Goal: Task Accomplishment & Management: Manage account settings

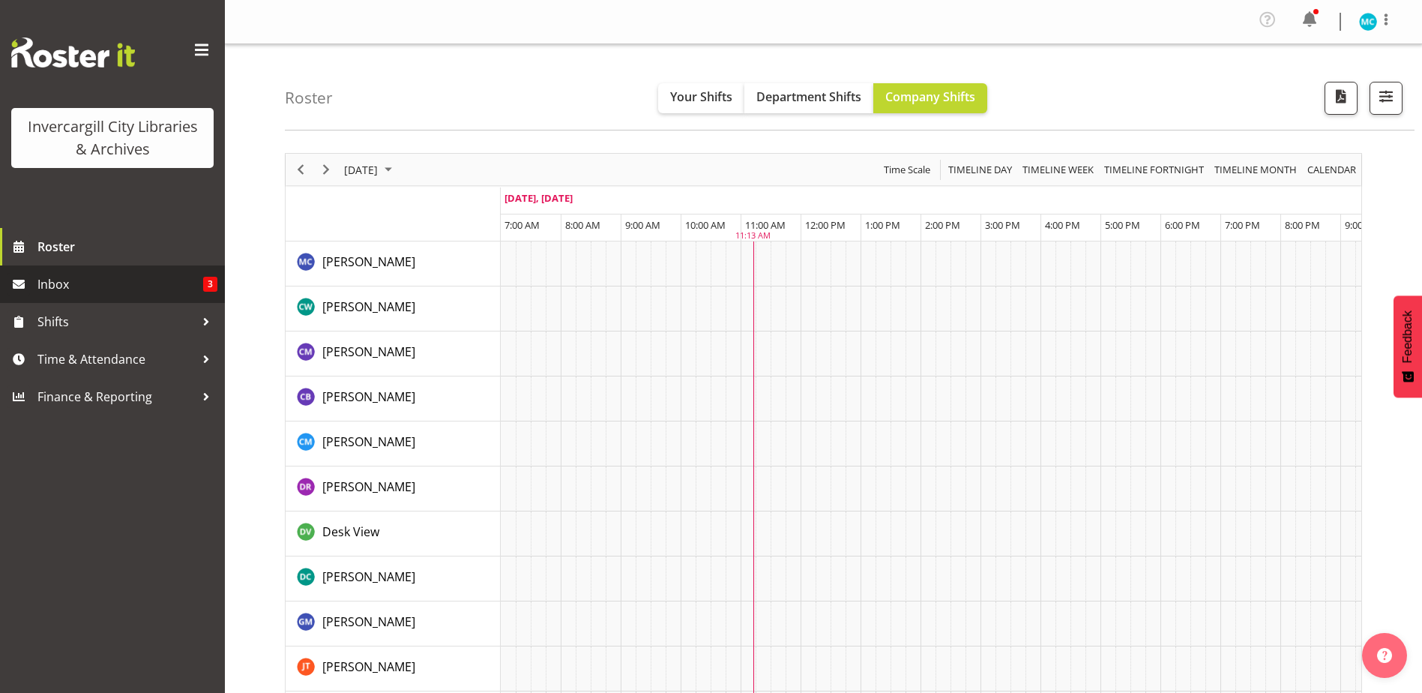
click at [46, 273] on span "Inbox" at bounding box center [120, 284] width 166 height 22
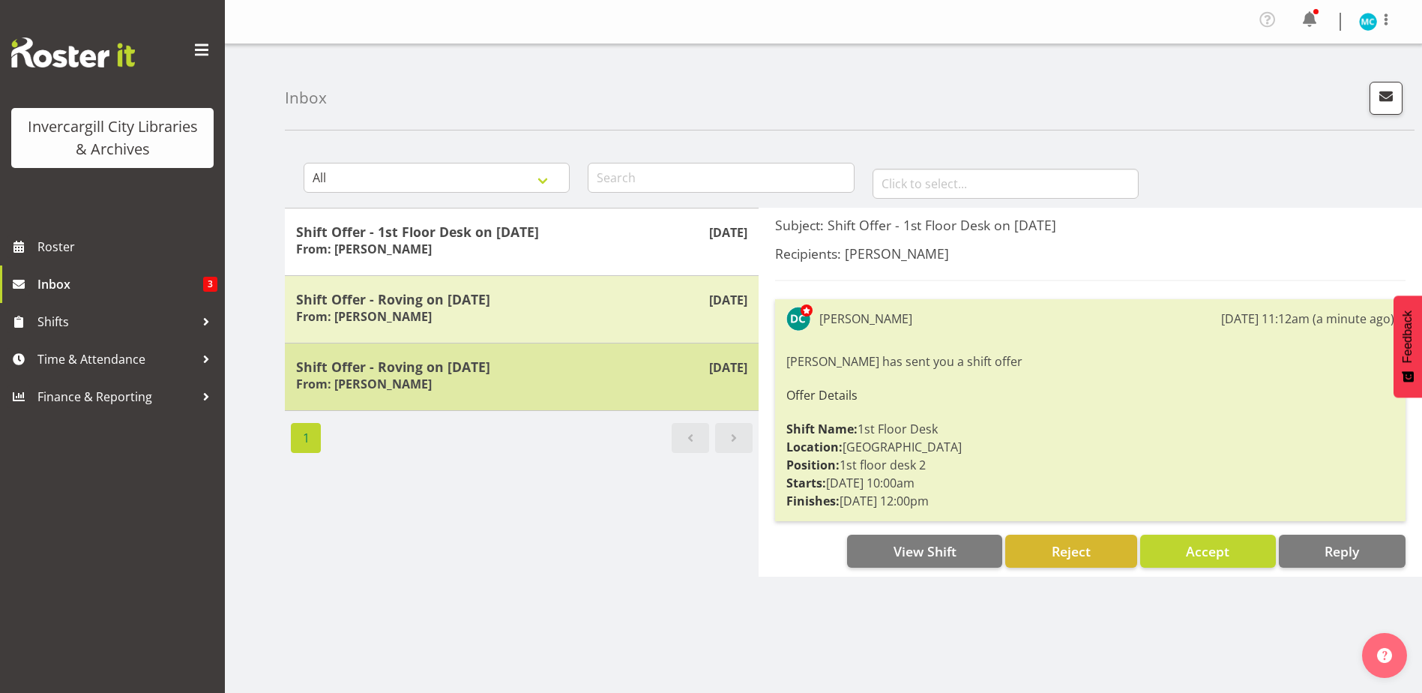
click at [533, 387] on div "Shift Offer - Roving on 13/09/25 From: Donald Cunningham" at bounding box center [521, 376] width 451 height 37
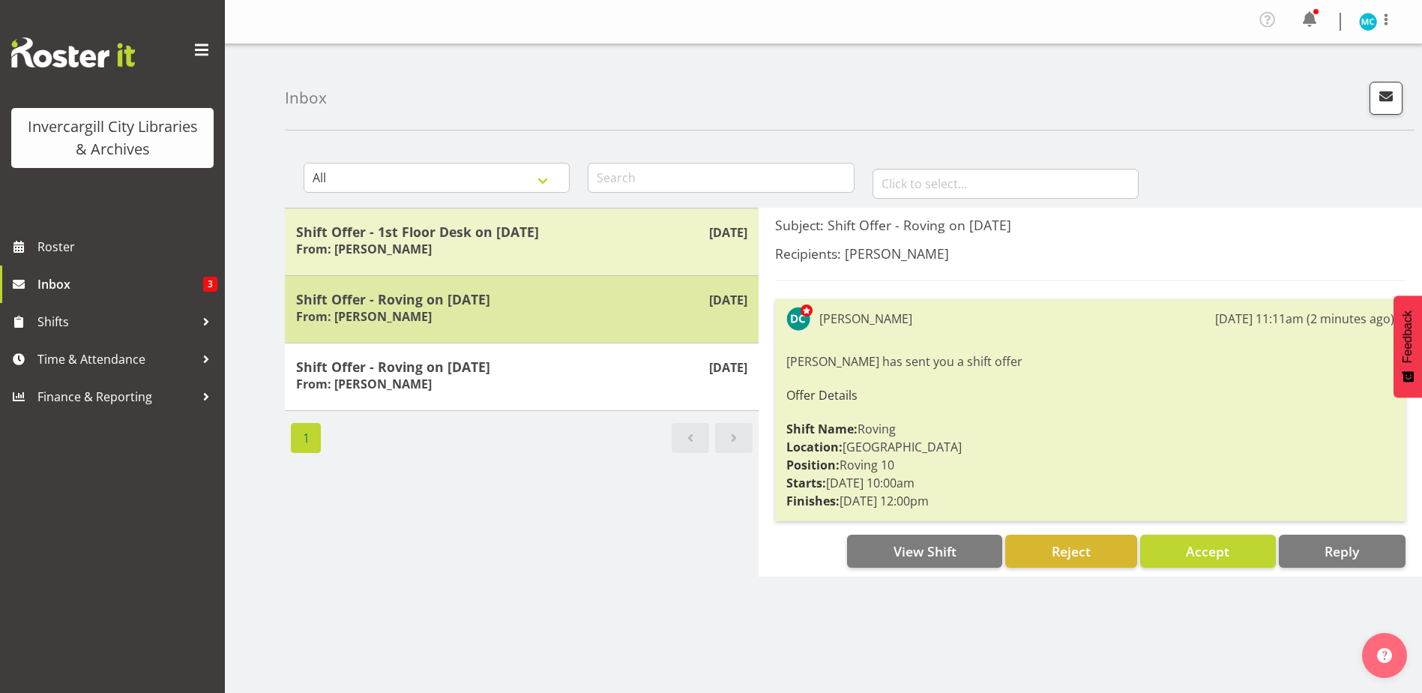
click at [545, 302] on h5 "Shift Offer - Roving on 13/09/25" at bounding box center [521, 299] width 451 height 16
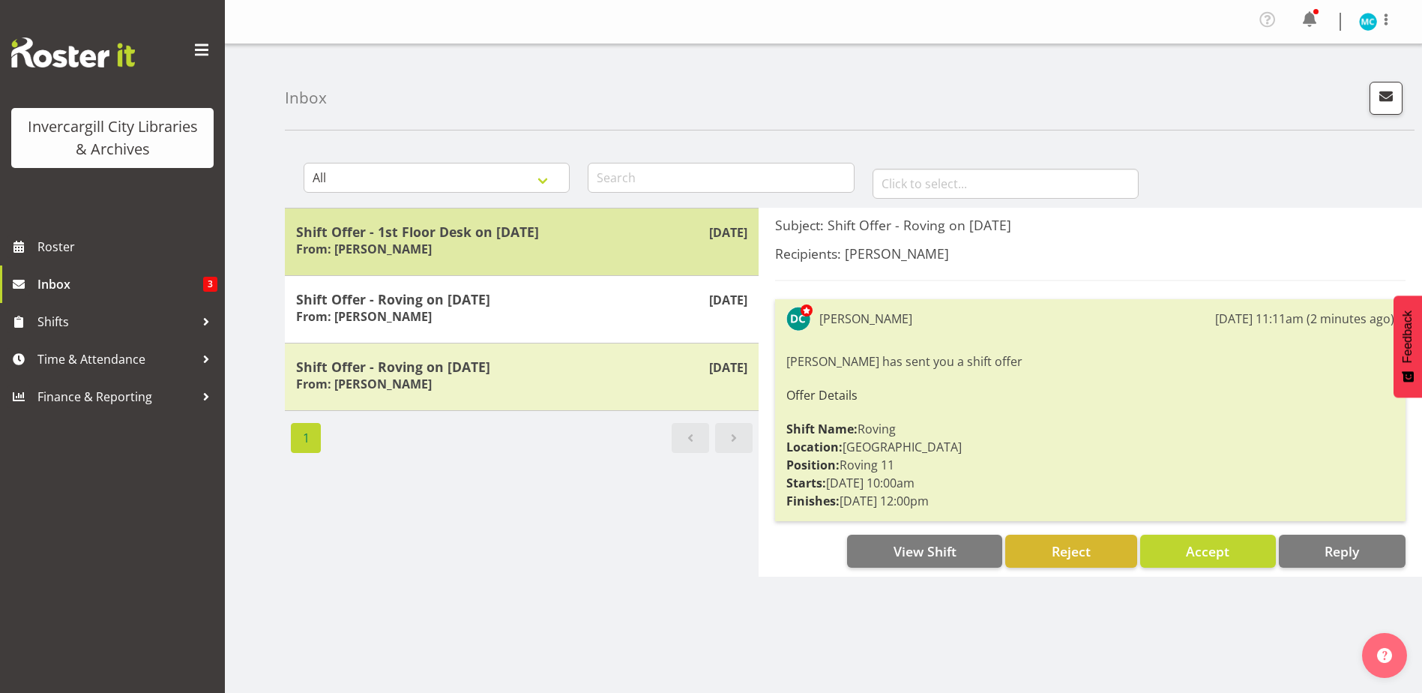
click at [555, 234] on h5 "Shift Offer - 1st Floor Desk on 13/09/25" at bounding box center [521, 231] width 451 height 16
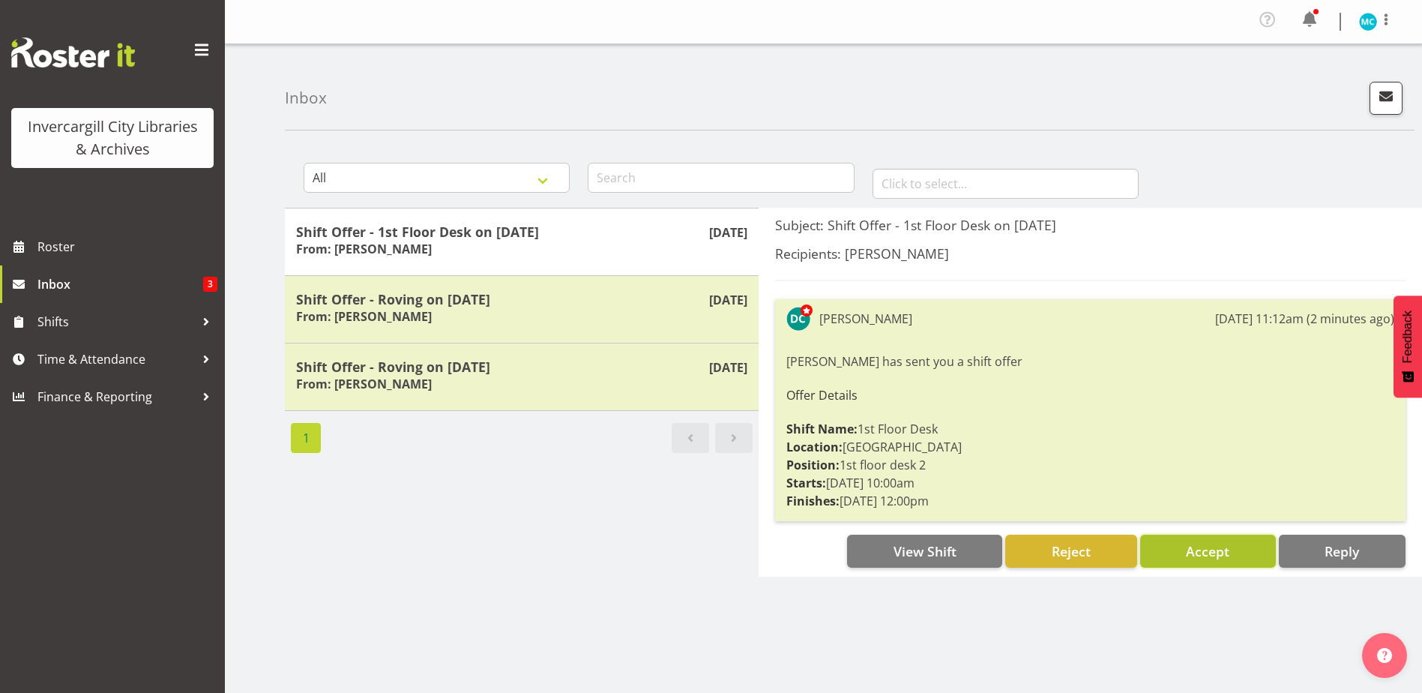
click at [1223, 560] on span "Accept" at bounding box center [1207, 550] width 43 height 19
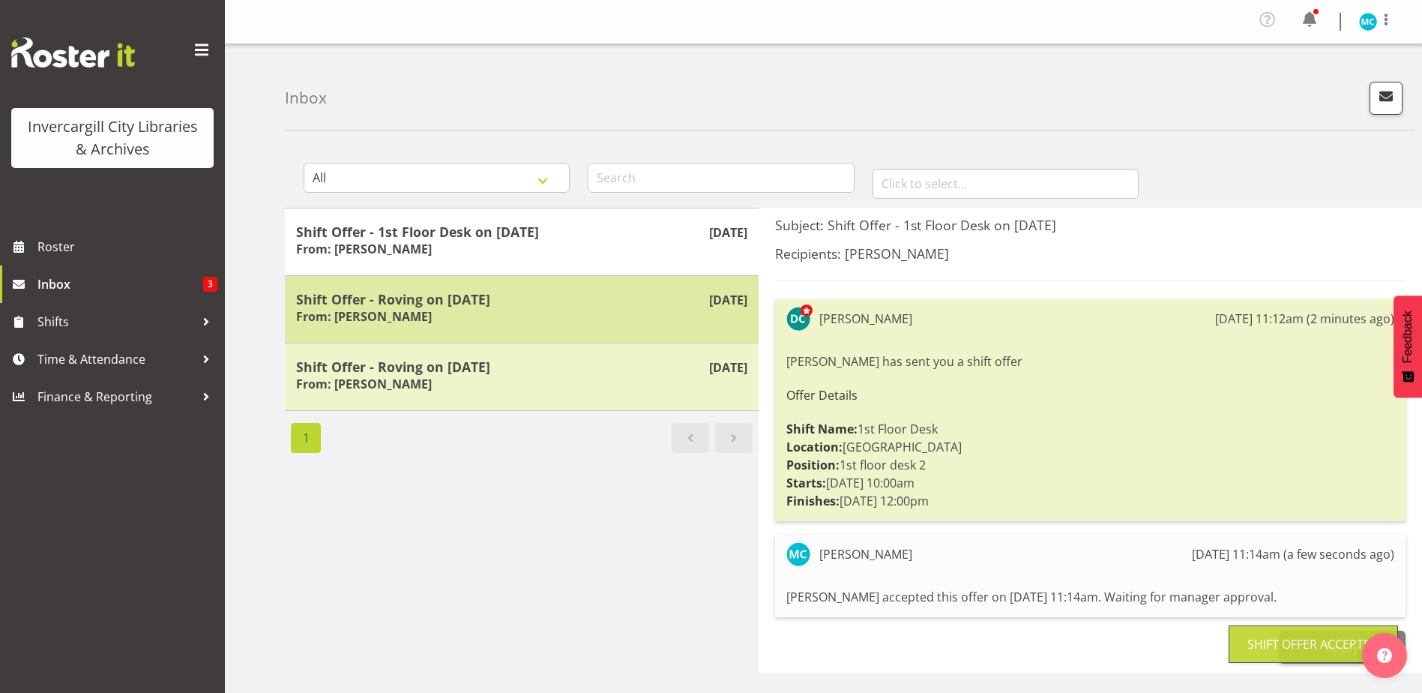
click at [548, 324] on div "Shift Offer - Roving on 13/09/25 From: Donald Cunningham" at bounding box center [521, 309] width 451 height 37
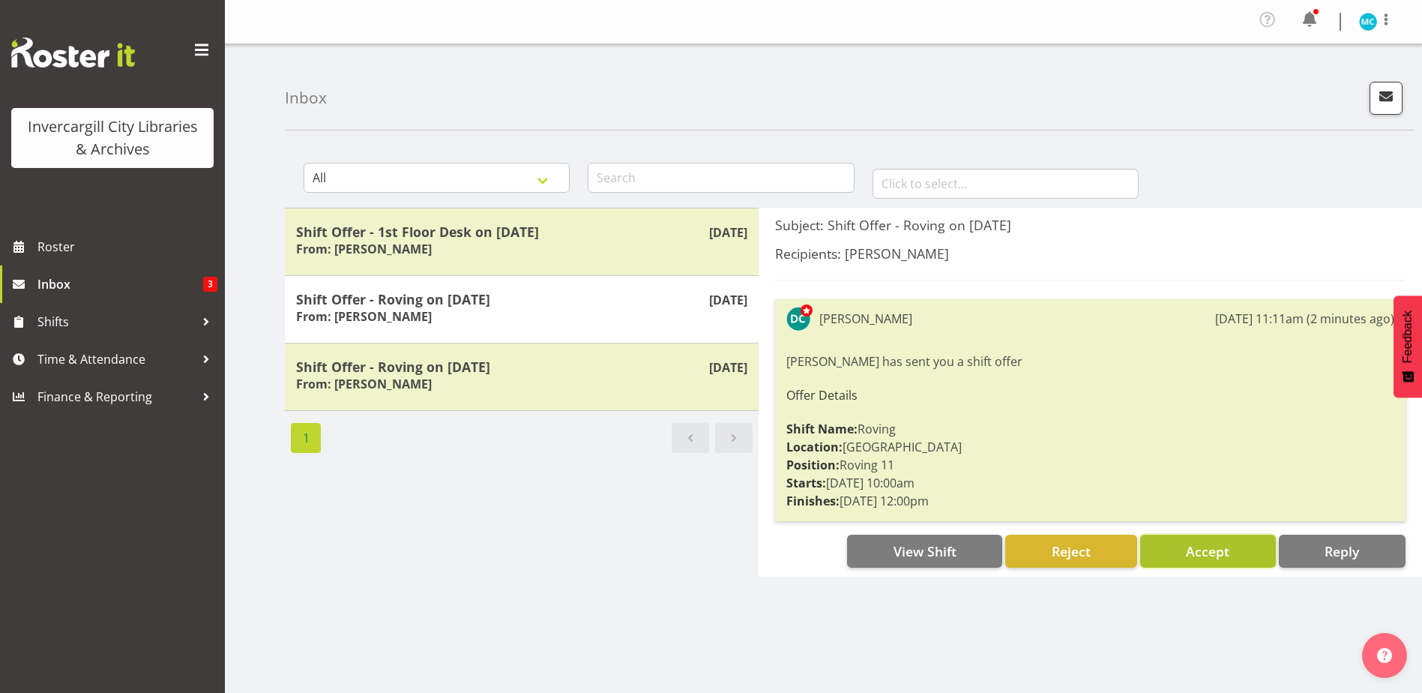
click at [1215, 547] on span "Accept" at bounding box center [1207, 551] width 43 height 18
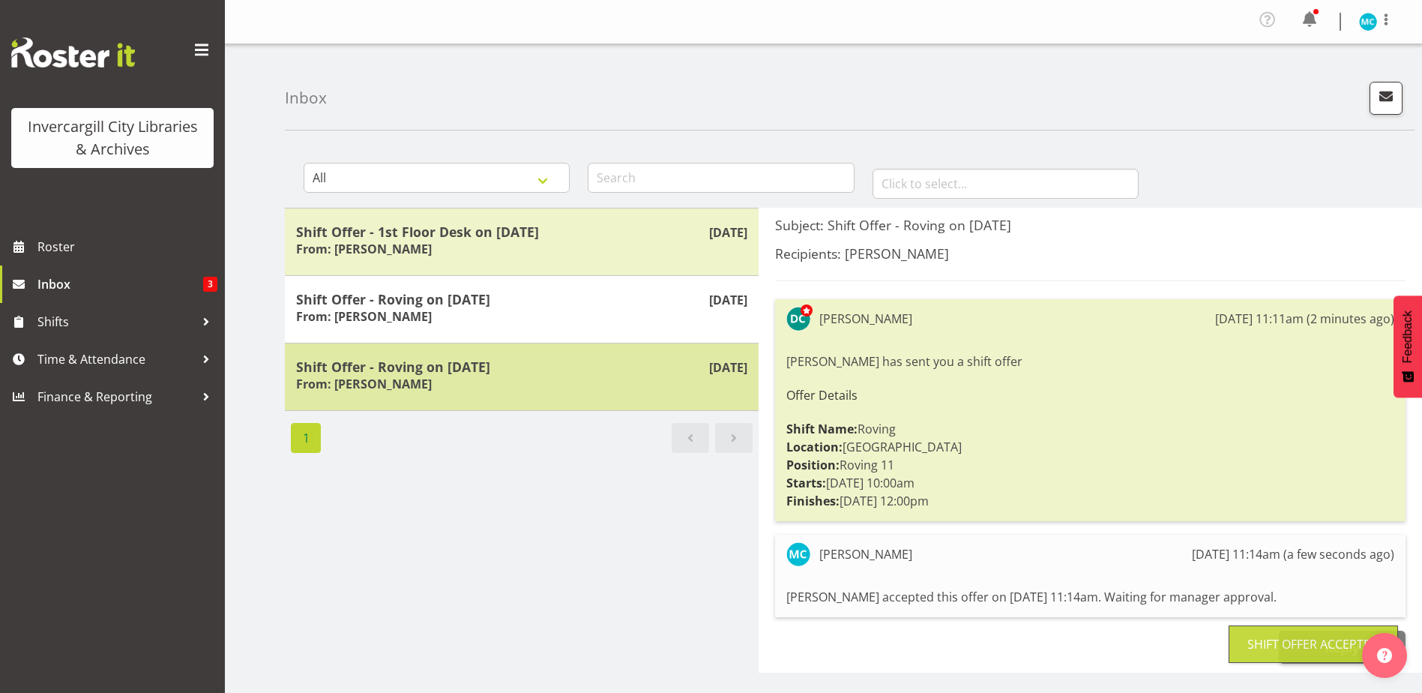
click at [586, 384] on div "Shift Offer - Roving on 13/09/25 From: Donald Cunningham" at bounding box center [521, 376] width 451 height 37
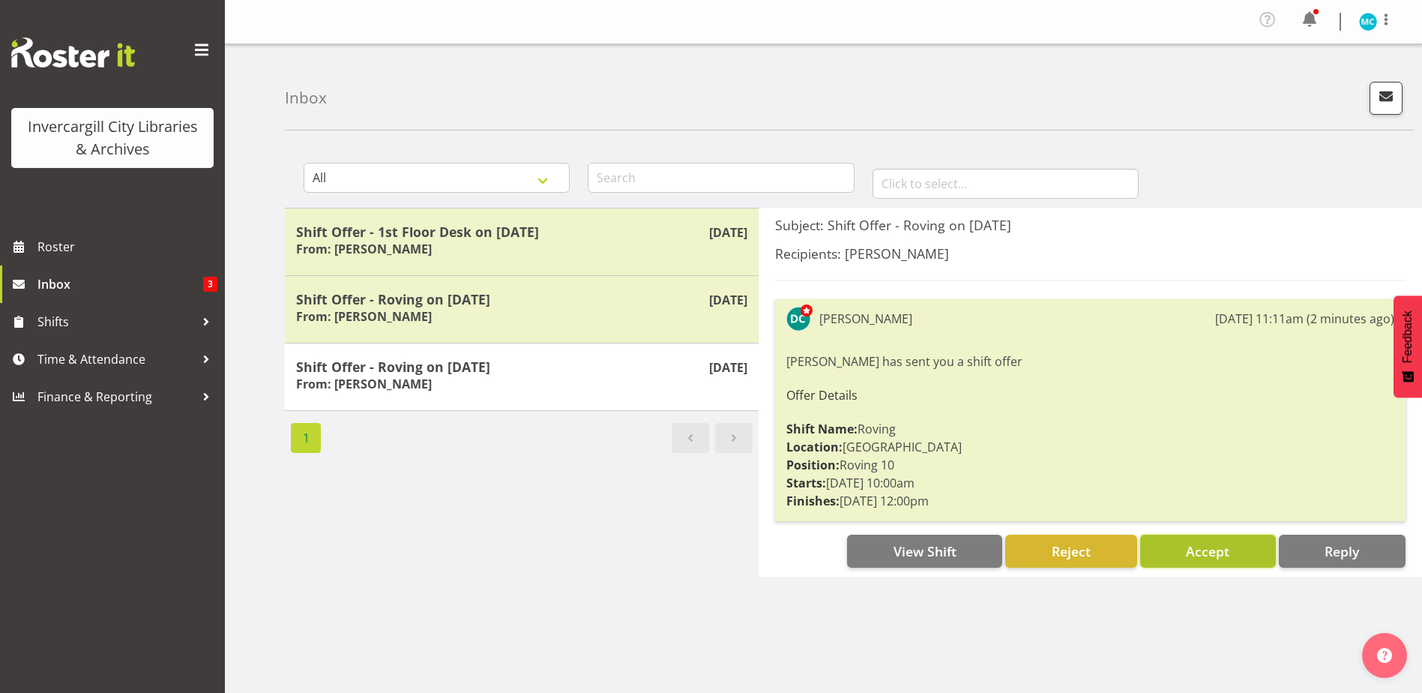
click at [1203, 553] on span "Accept" at bounding box center [1207, 551] width 43 height 18
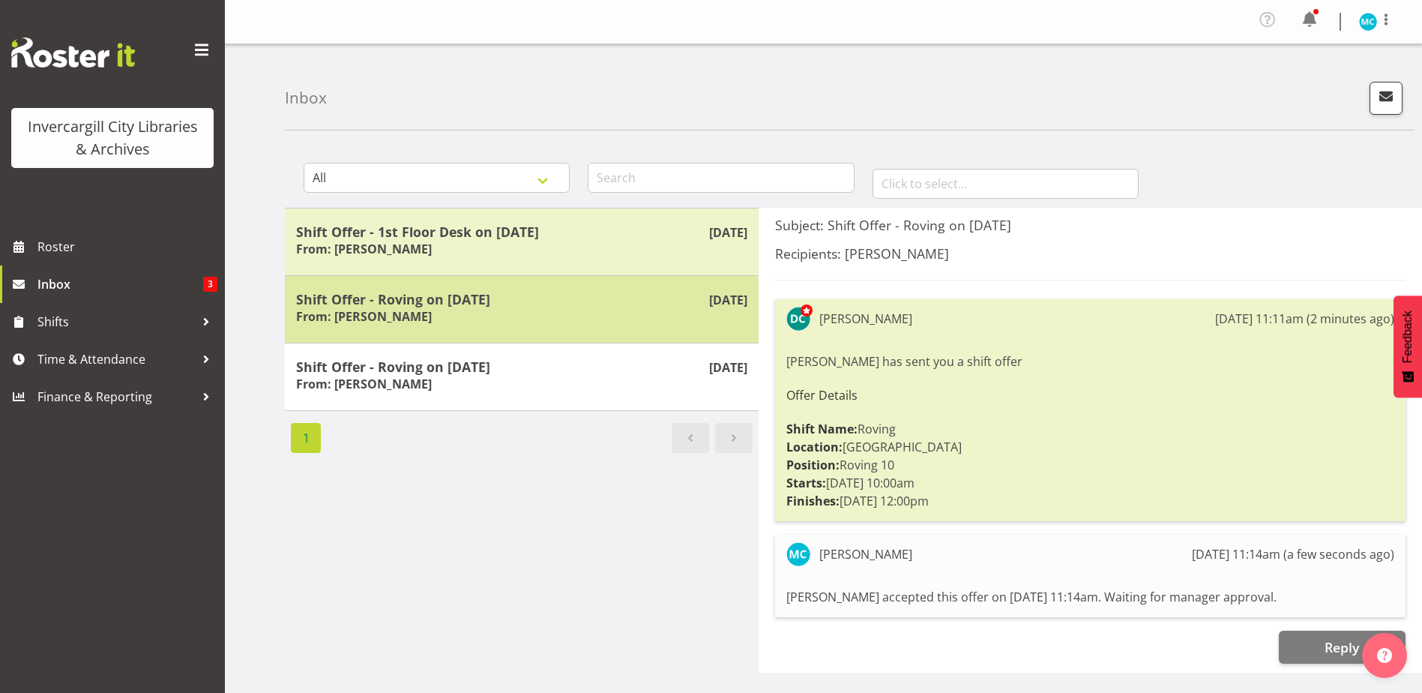
click at [513, 301] on h5 "Shift Offer - Roving on 13/09/25" at bounding box center [521, 299] width 451 height 16
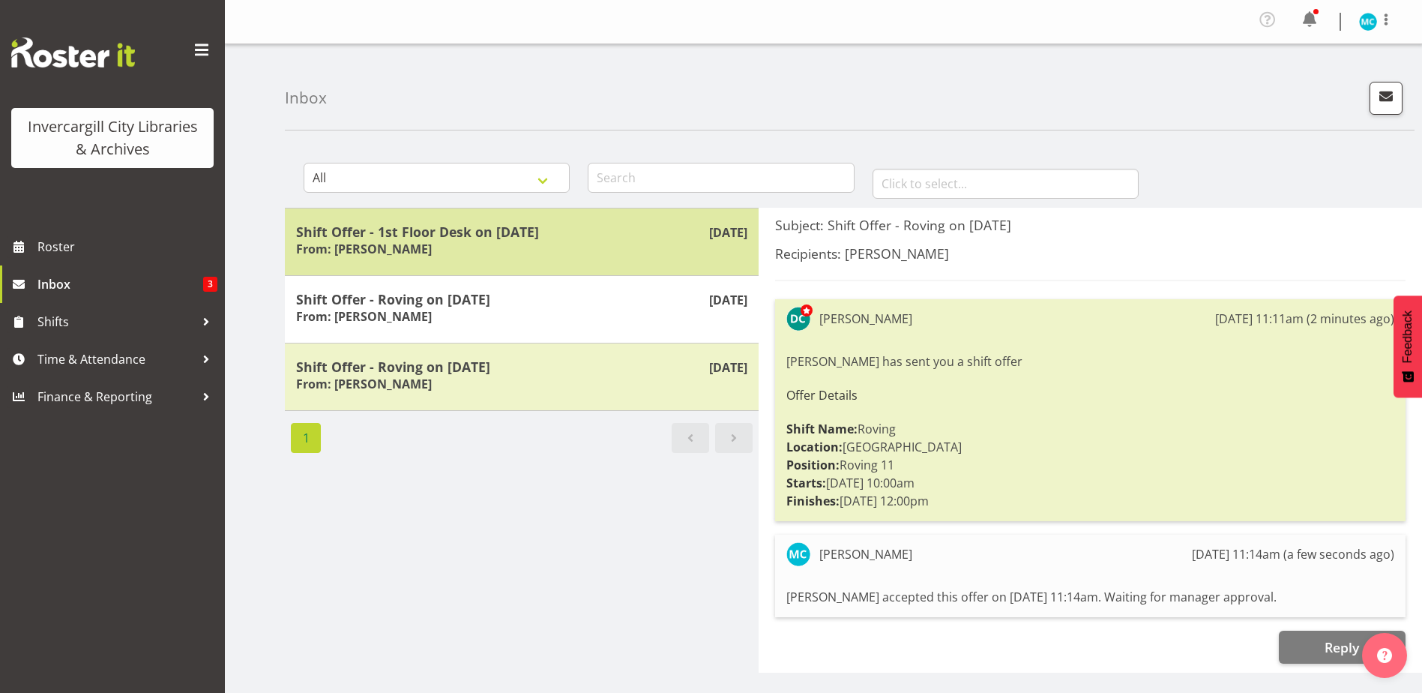
click at [557, 250] on div "Shift Offer - 1st Floor Desk on 13/09/25 From: Donald Cunningham" at bounding box center [521, 241] width 451 height 37
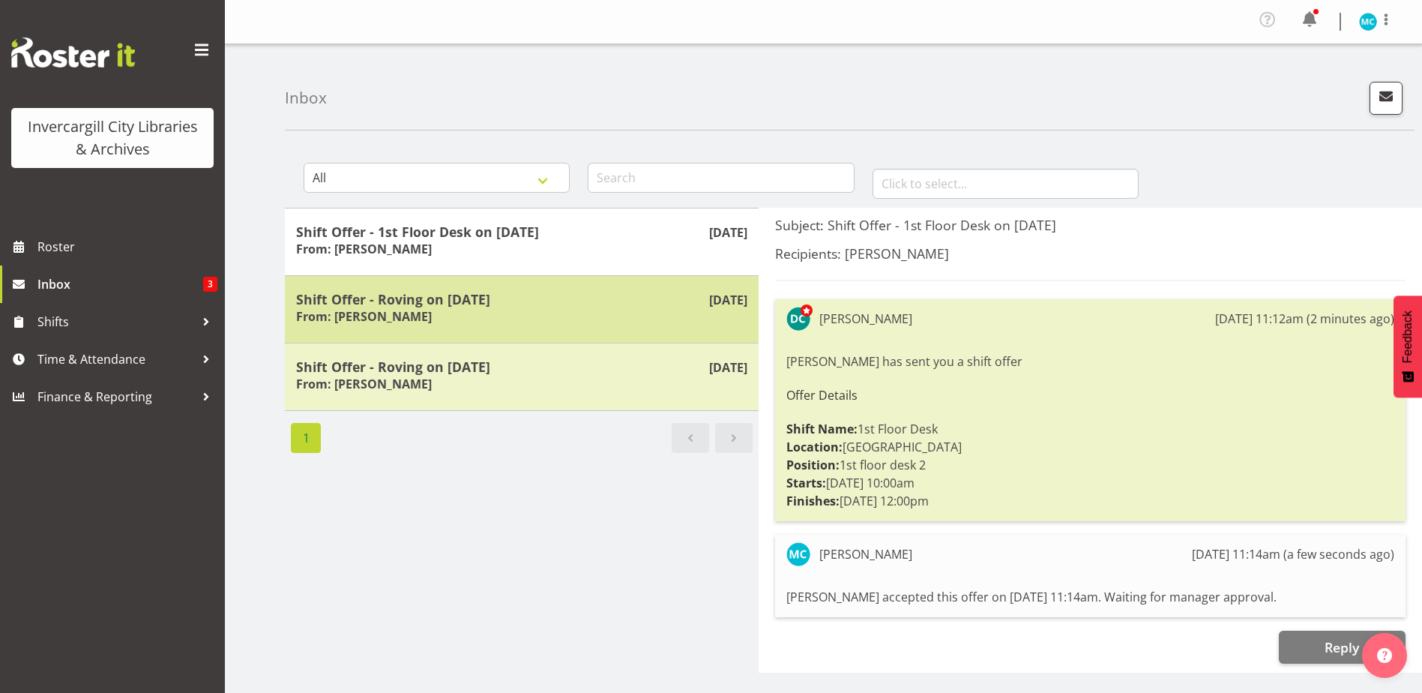
click at [561, 304] on h5 "Shift Offer - Roving on 13/09/25" at bounding box center [521, 299] width 451 height 16
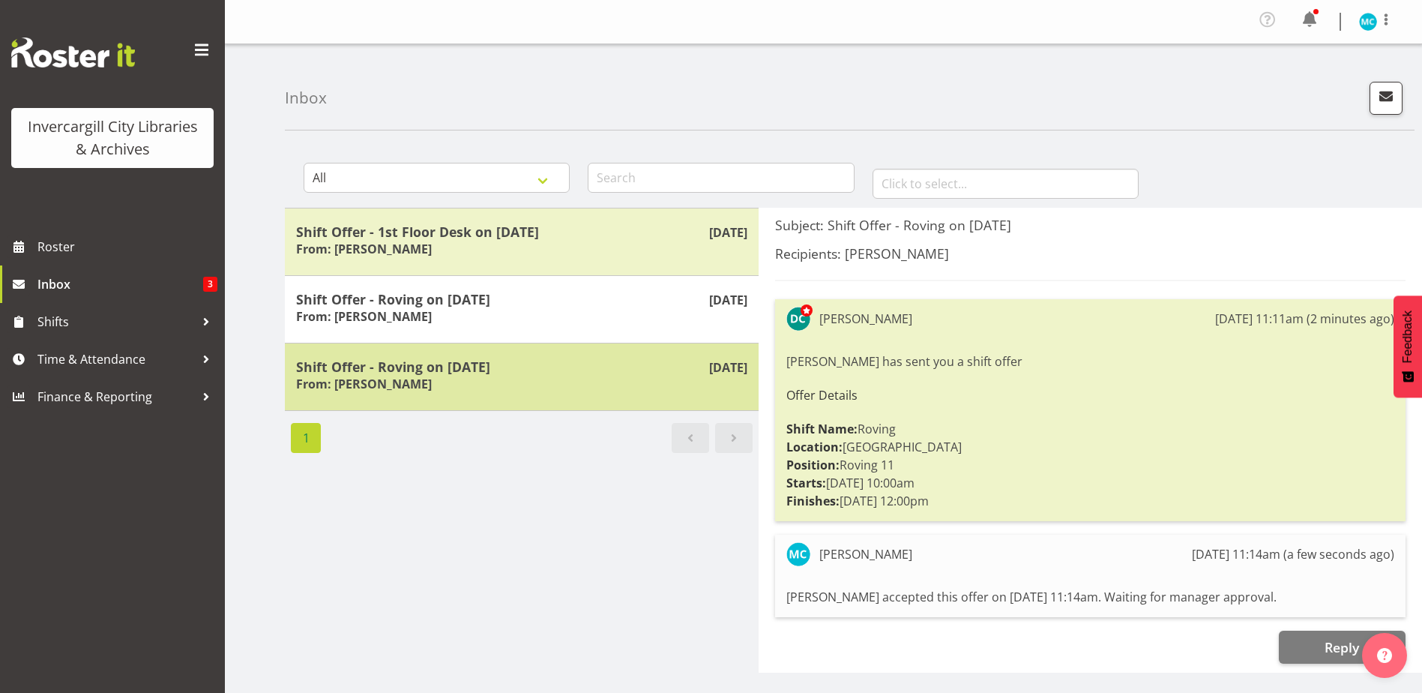
click at [560, 372] on h5 "Shift Offer - Roving on 13/09/25" at bounding box center [521, 366] width 451 height 16
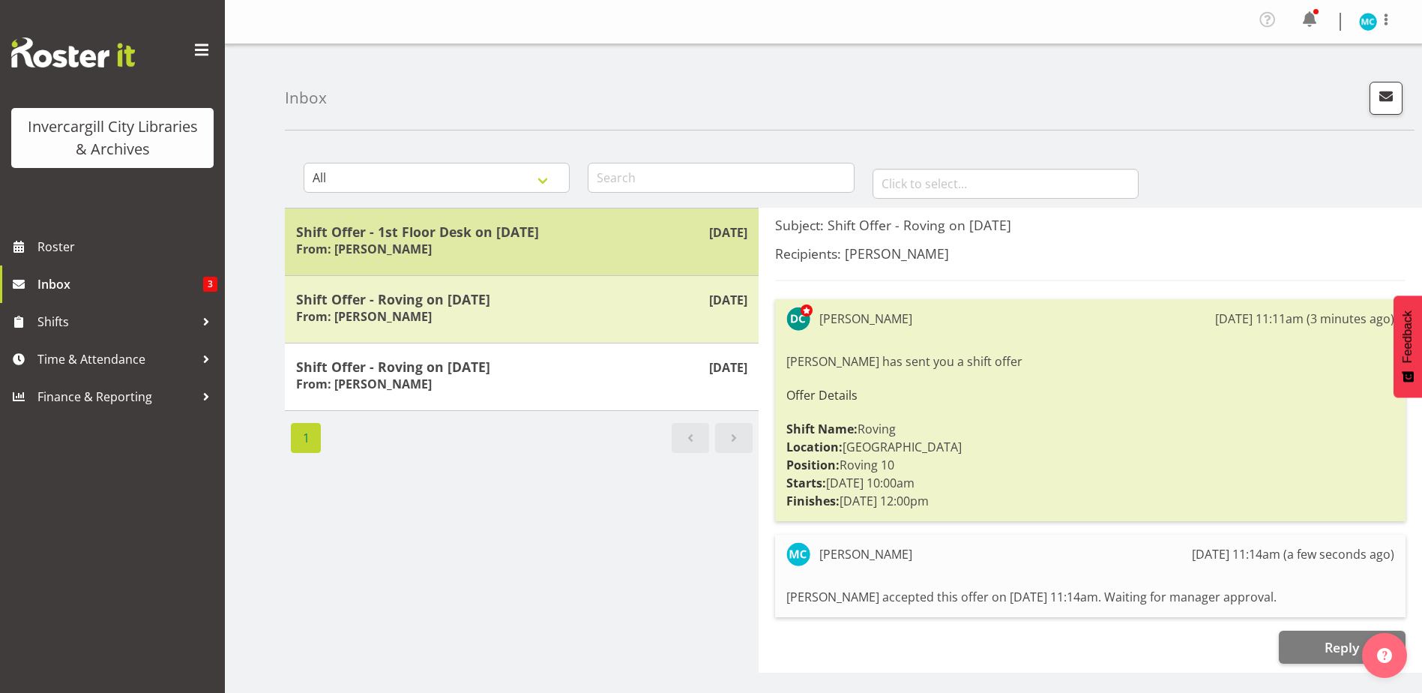
click at [565, 238] on h5 "Shift Offer - 1st Floor Desk on 13/09/25" at bounding box center [521, 231] width 451 height 16
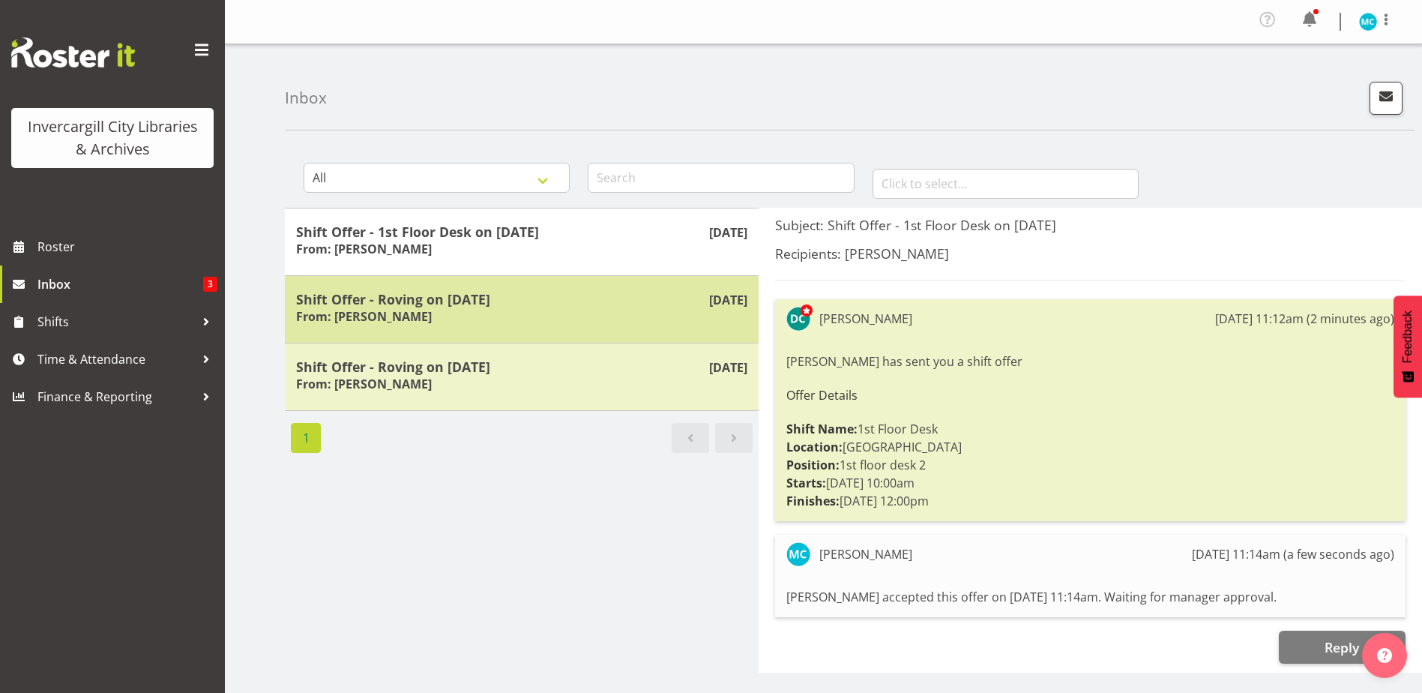
click at [565, 300] on h5 "Shift Offer - Roving on 13/09/25" at bounding box center [521, 299] width 451 height 16
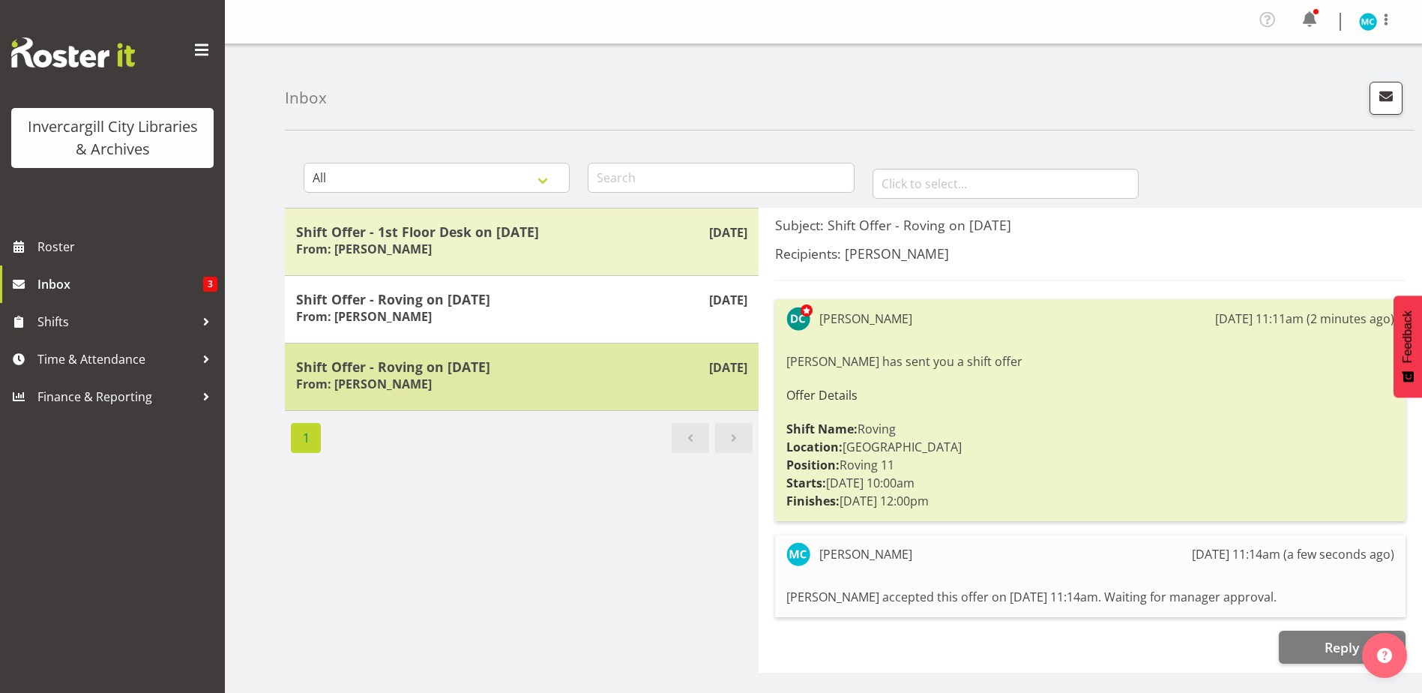
click at [567, 371] on h5 "Shift Offer - Roving on 13/09/25" at bounding box center [521, 366] width 451 height 16
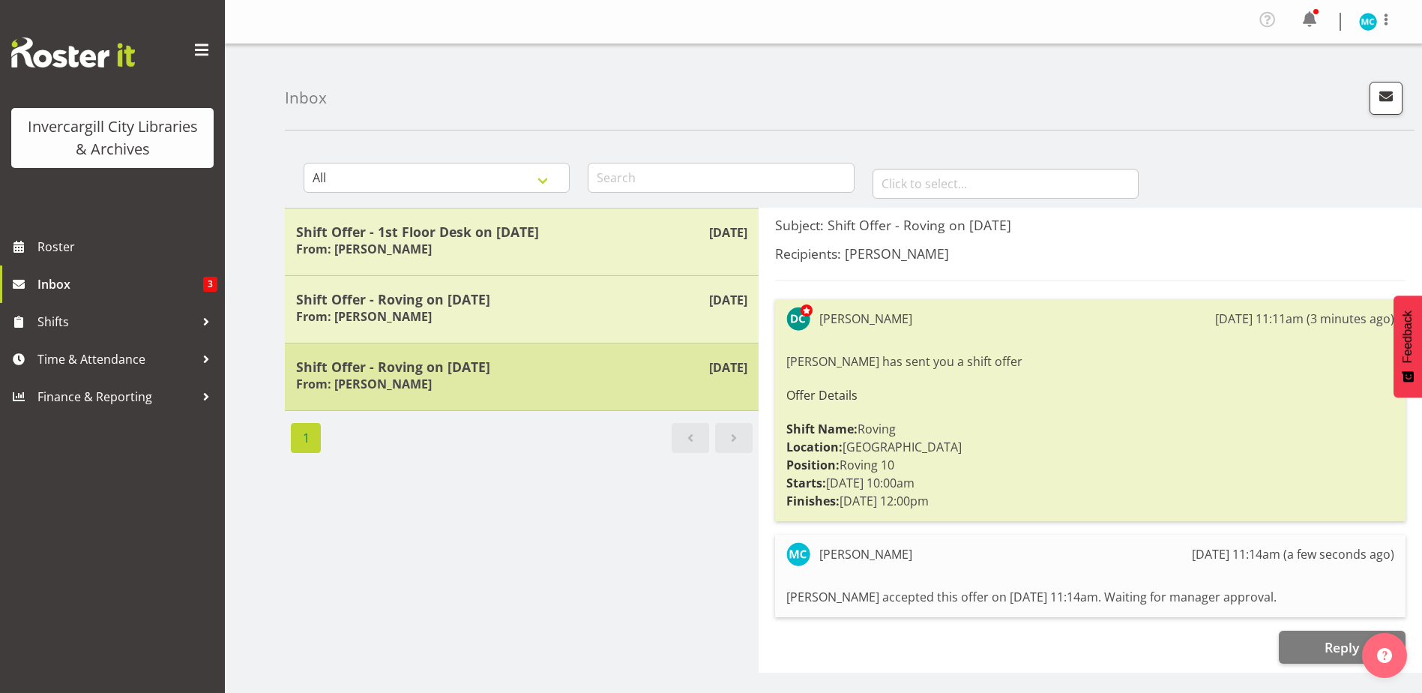
click at [506, 380] on div "Shift Offer - Roving on 13/09/25 From: Donald Cunningham" at bounding box center [521, 376] width 451 height 37
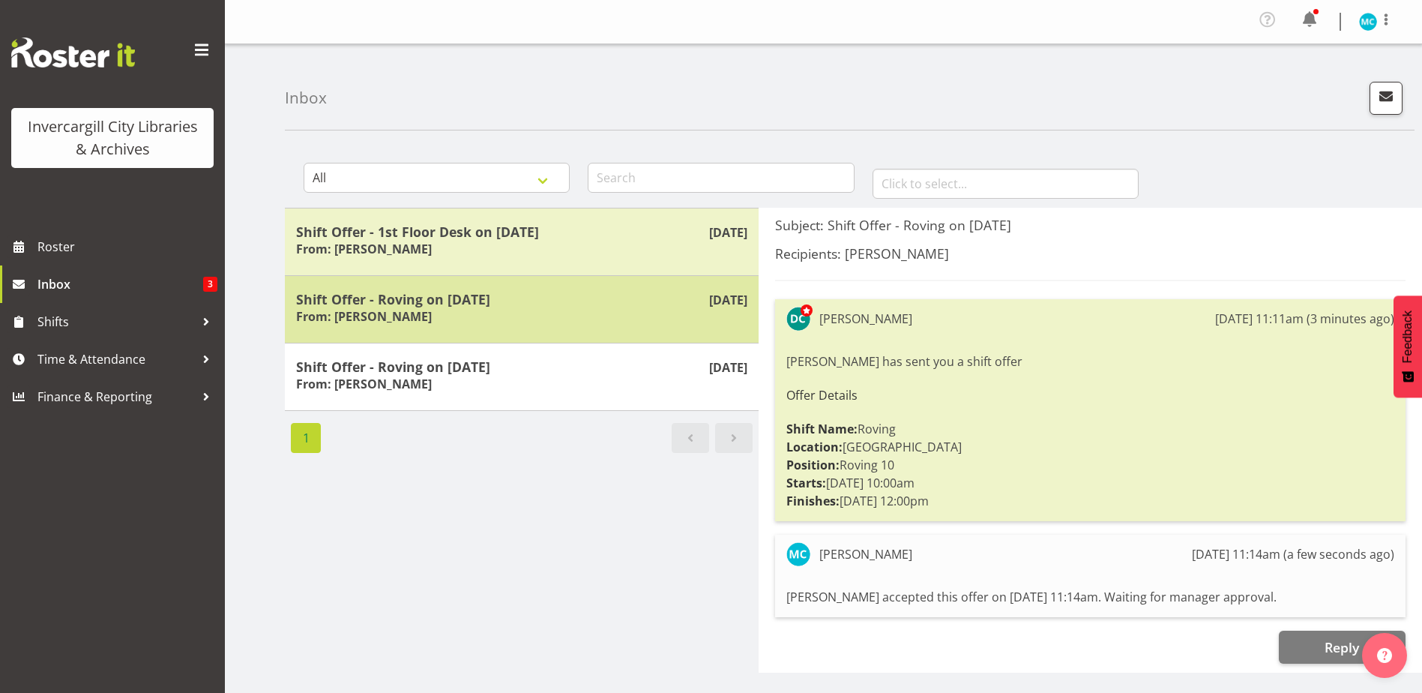
click at [516, 321] on div "Shift Offer - Roving on 13/09/25 From: Donald Cunningham" at bounding box center [521, 309] width 451 height 37
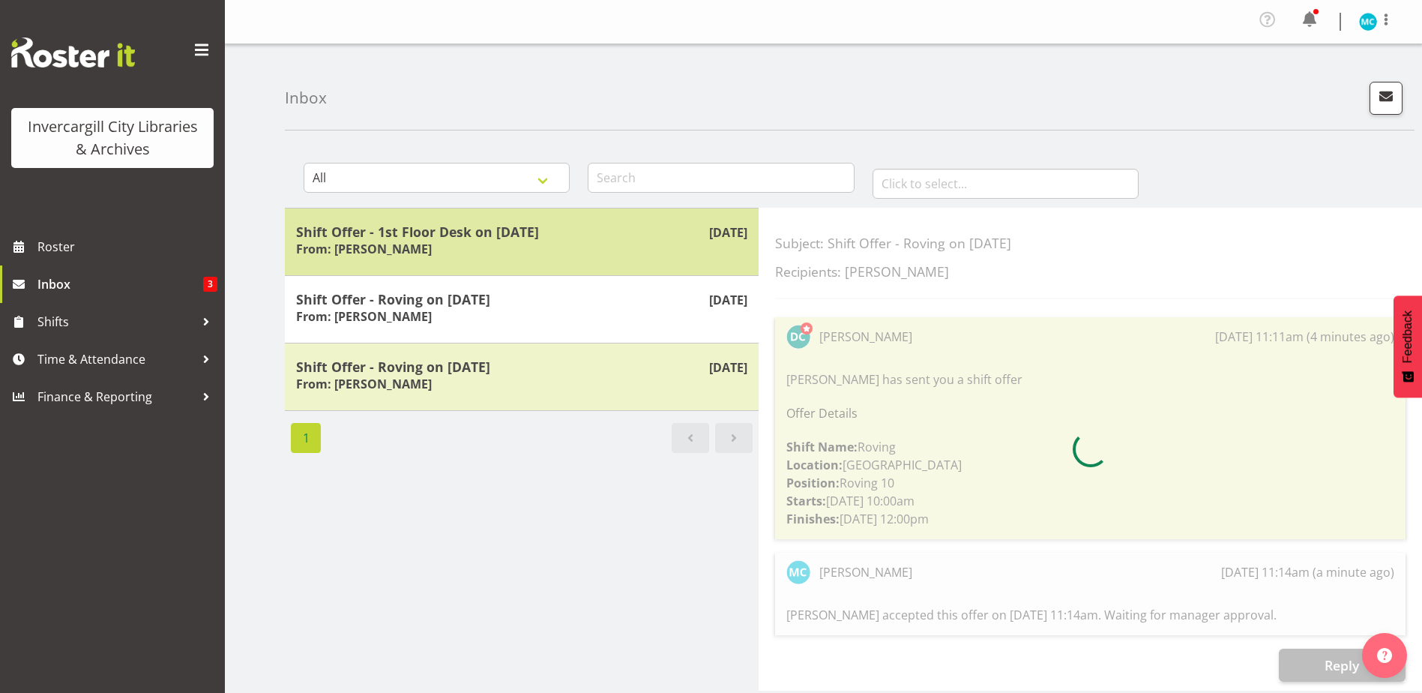
click at [526, 244] on div "Shift Offer - 1st Floor Desk on 13/09/25 From: Donald Cunningham" at bounding box center [521, 241] width 451 height 37
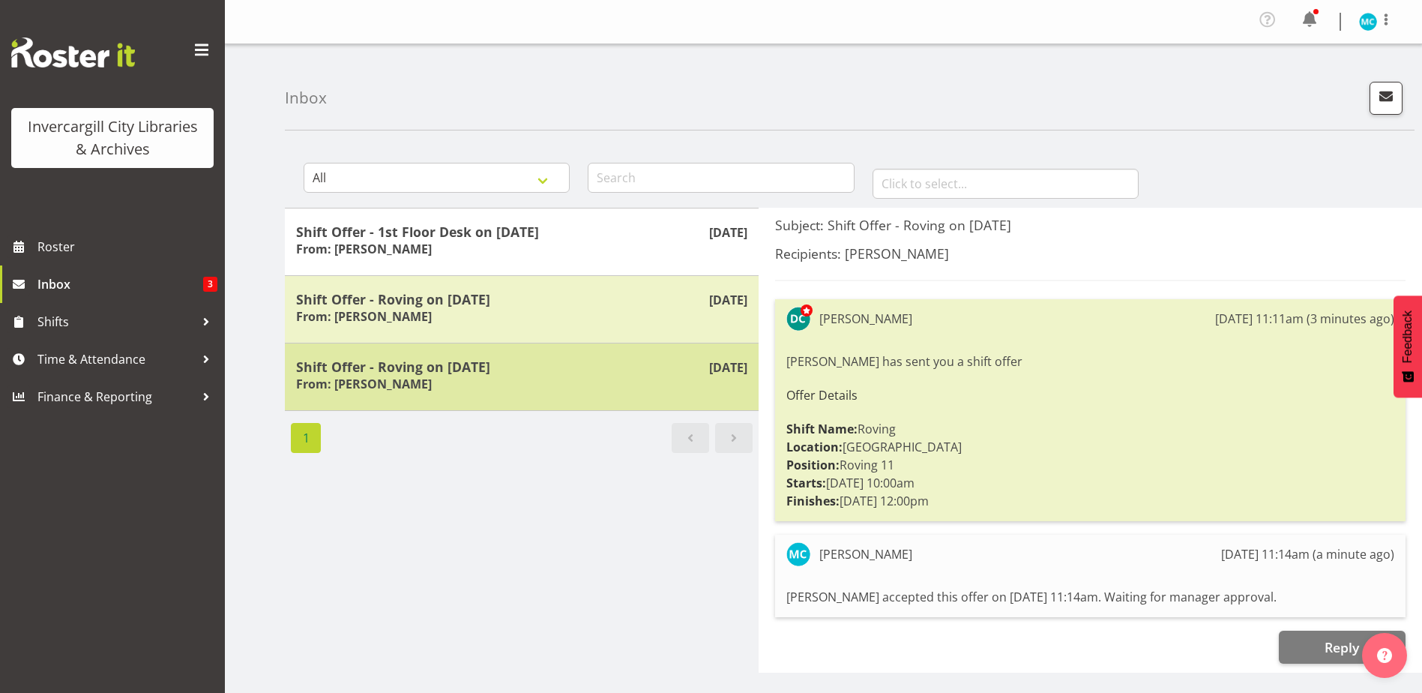
click at [538, 386] on div "Shift Offer - Roving on 13/09/25 From: Donald Cunningham" at bounding box center [521, 376] width 451 height 37
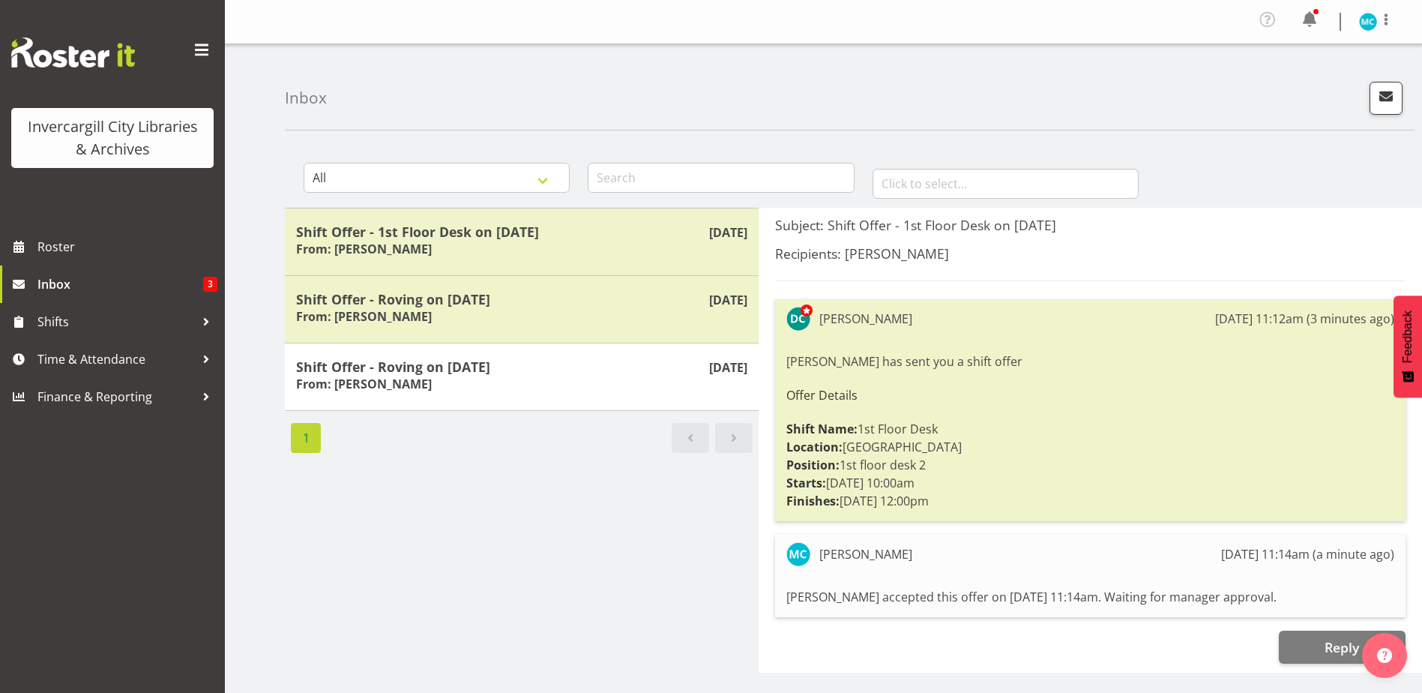
click at [518, 562] on div "Sep 4th Shift Offer - 1st Floor Desk on 13/09/25 From: Donald Cunningham Sep 4t…" at bounding box center [522, 440] width 474 height 465
click at [412, 540] on div "Sep 4th Shift Offer - 1st Floor Desk on 13/09/25 From: Donald Cunningham Sep 4t…" at bounding box center [522, 440] width 474 height 465
click at [46, 237] on span "Roster" at bounding box center [127, 246] width 180 height 22
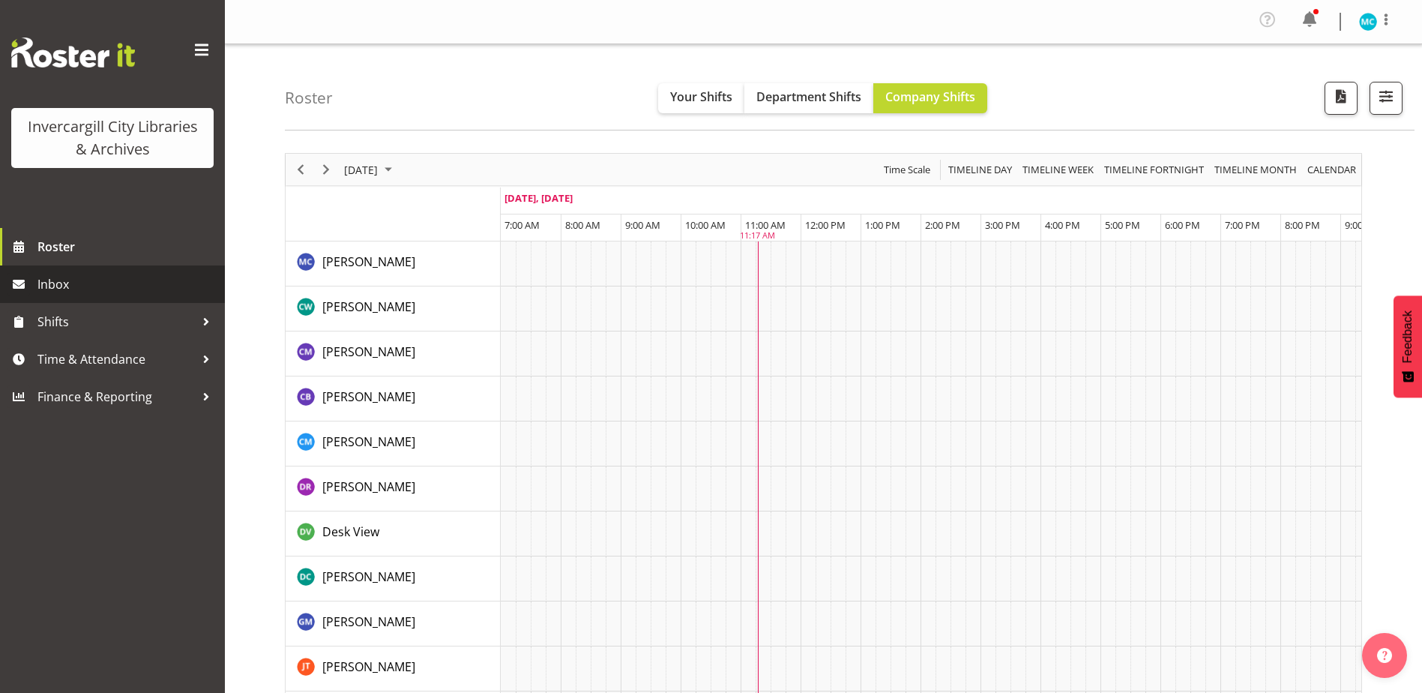
click at [103, 282] on span "Inbox" at bounding box center [127, 284] width 180 height 22
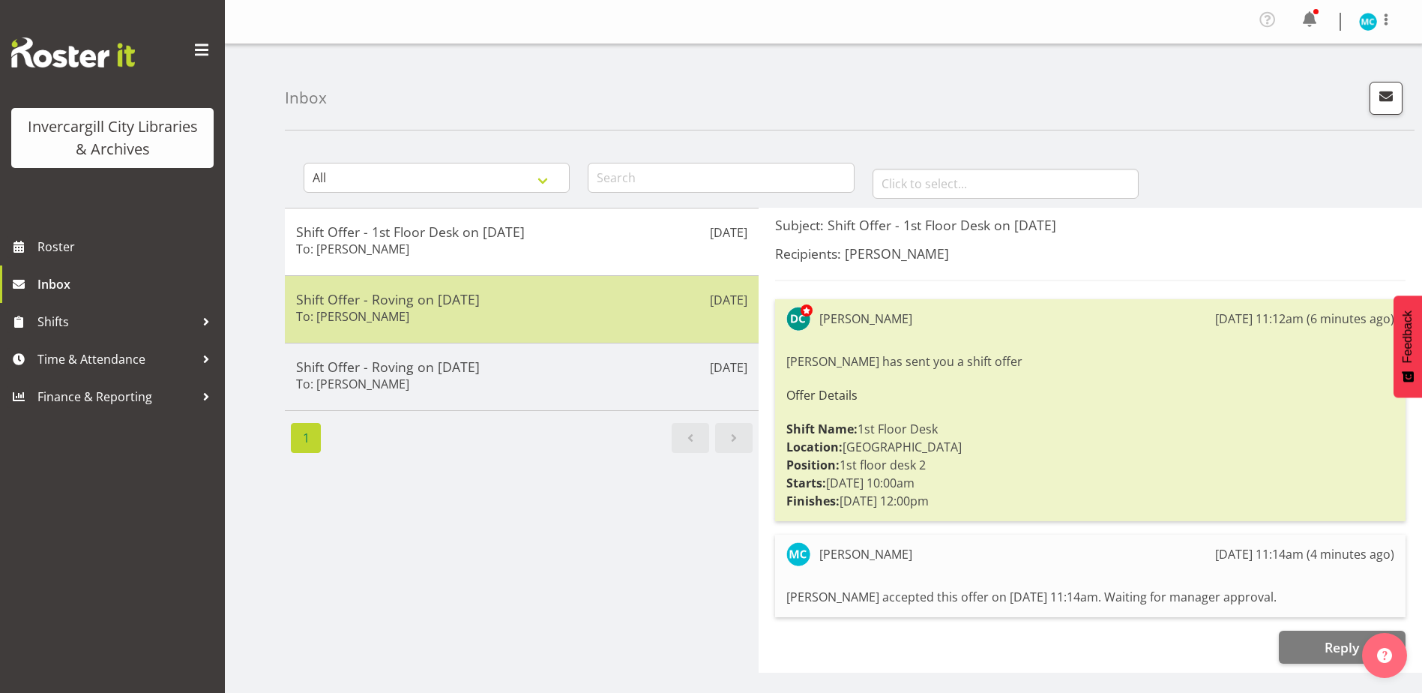
click at [671, 315] on div "Shift Offer - Roving on 13/09/25 To: Donald Cunningham" at bounding box center [521, 309] width 451 height 37
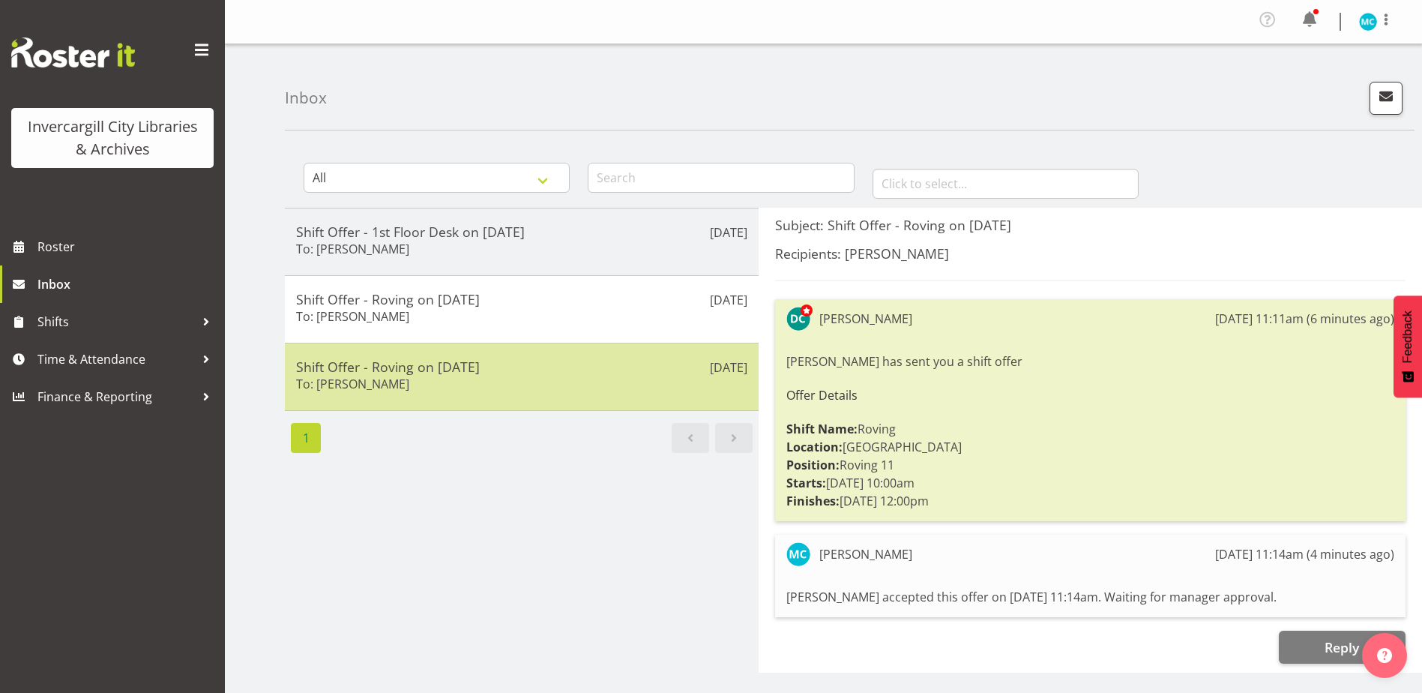
click at [648, 371] on h5 "Shift Offer - Roving on 13/09/25" at bounding box center [521, 366] width 451 height 16
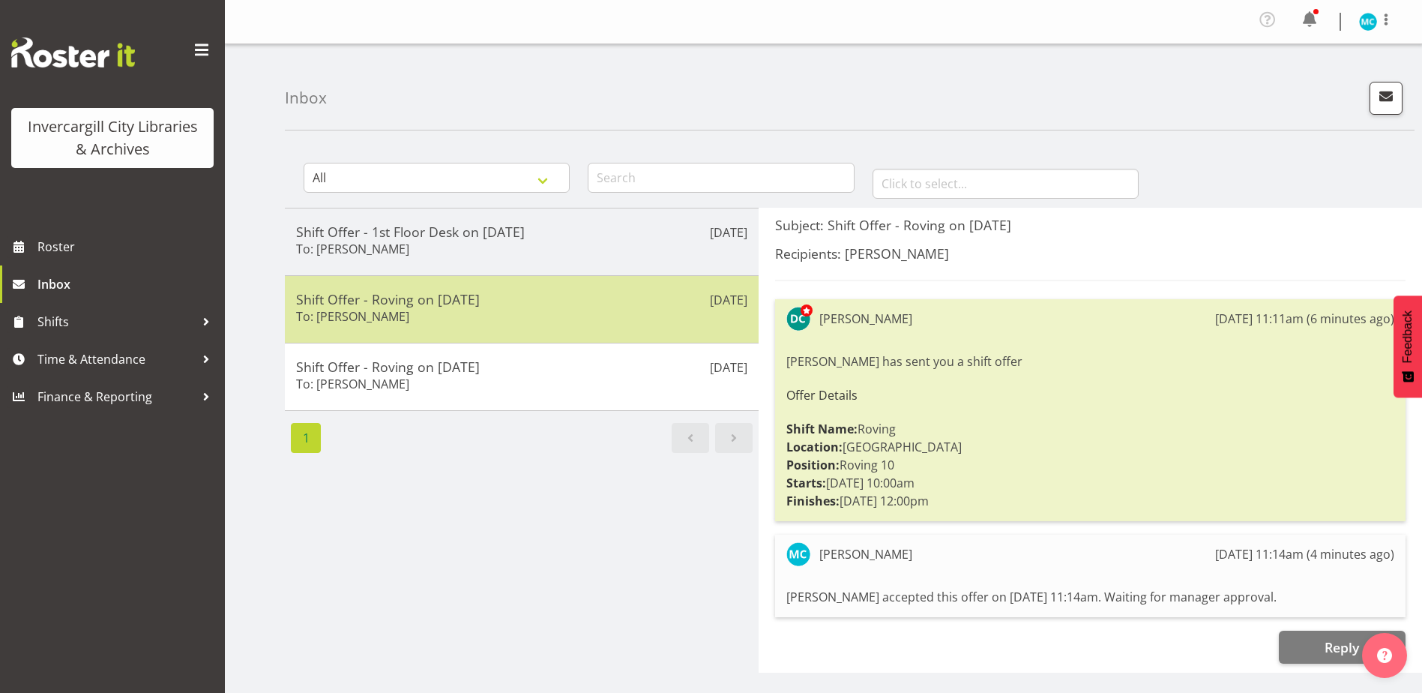
click at [622, 316] on div "Shift Offer - Roving on 13/09/25 To: Donald Cunningham" at bounding box center [521, 309] width 451 height 37
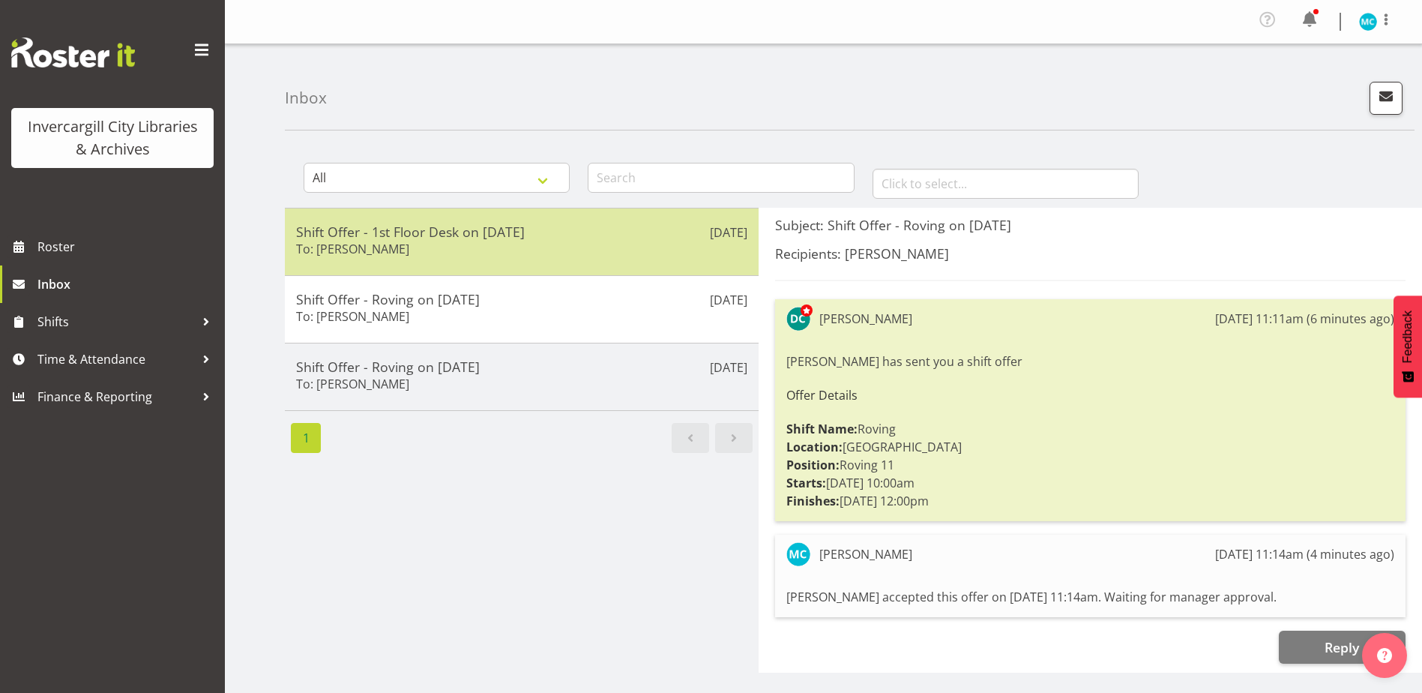
click at [633, 252] on div "Shift Offer - 1st Floor Desk on 13/09/25 To: Donald Cunningham" at bounding box center [521, 241] width 451 height 37
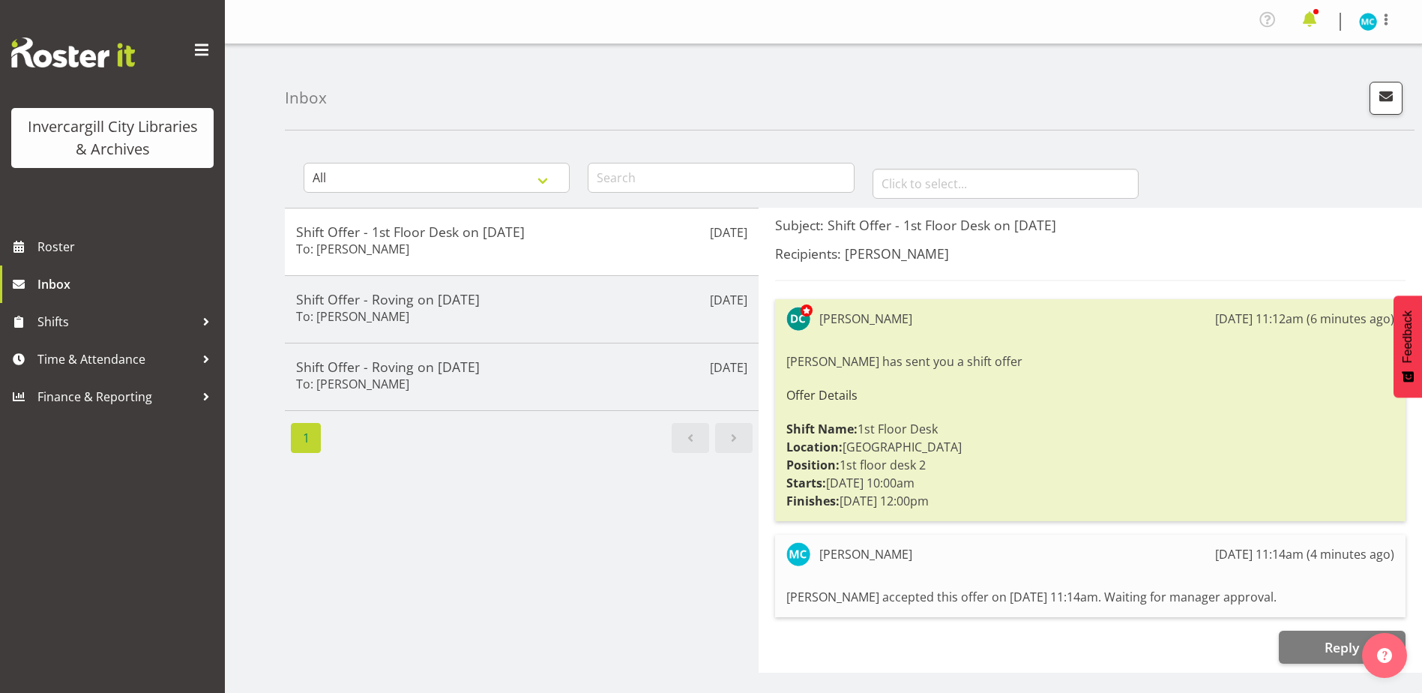
click at [1317, 21] on span at bounding box center [1310, 19] width 24 height 24
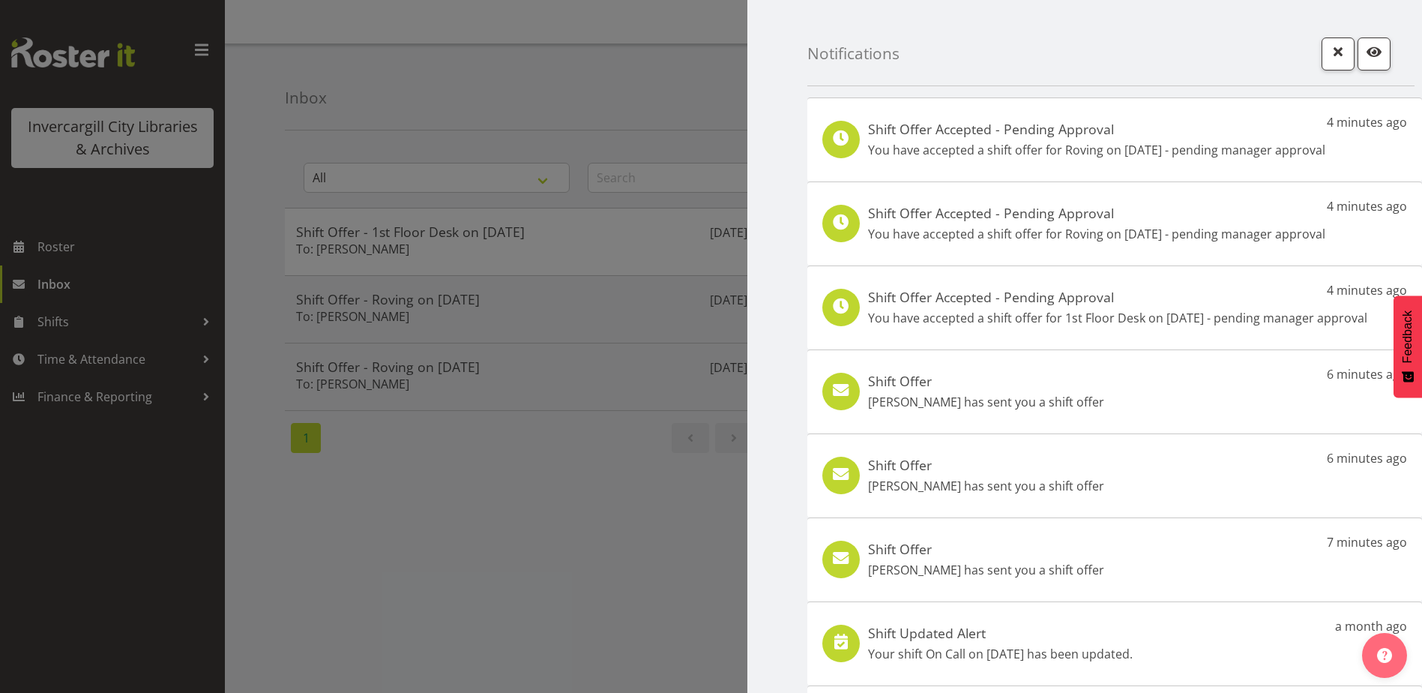
scroll to position [133, 0]
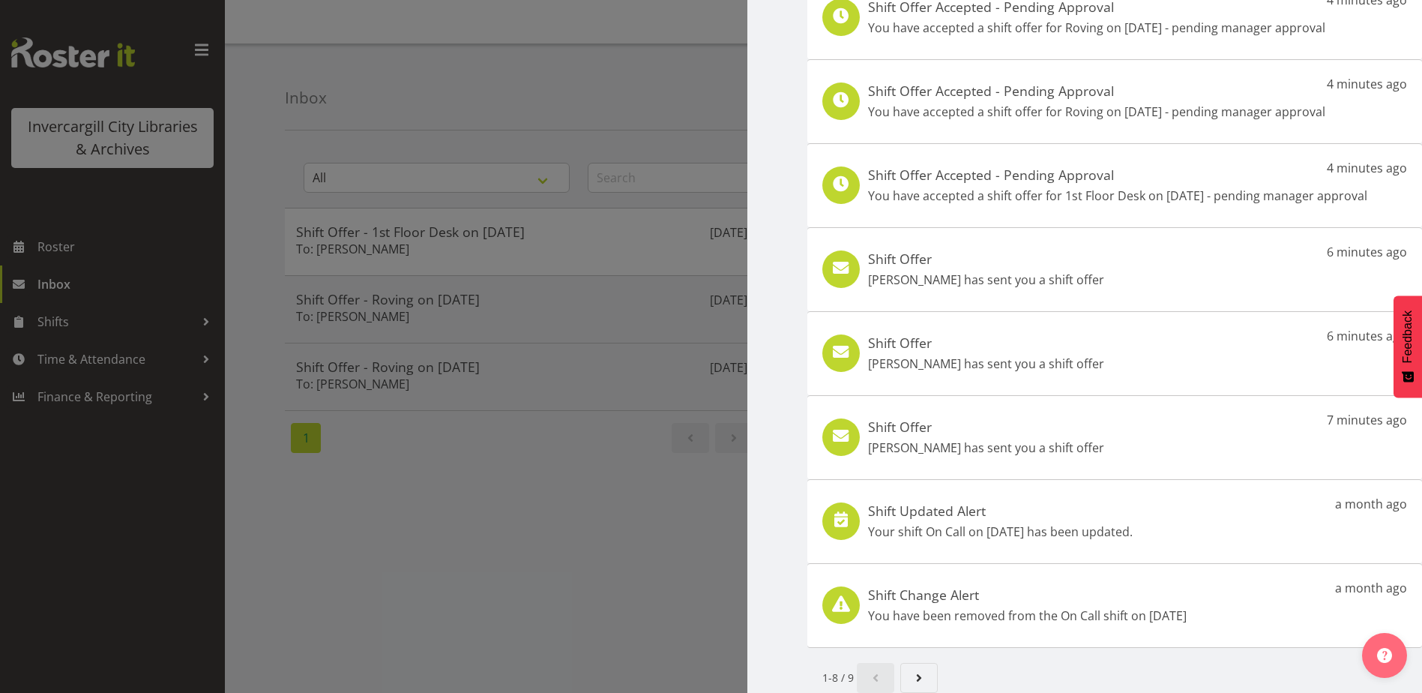
click at [415, 522] on div at bounding box center [711, 346] width 1422 height 693
